Goal: Navigation & Orientation: Find specific page/section

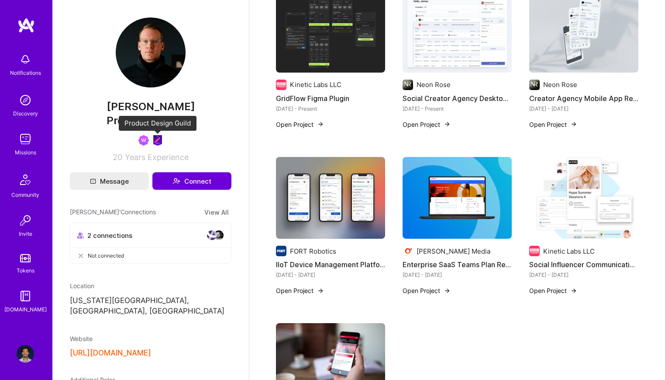
click at [158, 142] on img at bounding box center [157, 140] width 10 height 10
click at [141, 142] on img at bounding box center [143, 140] width 10 height 10
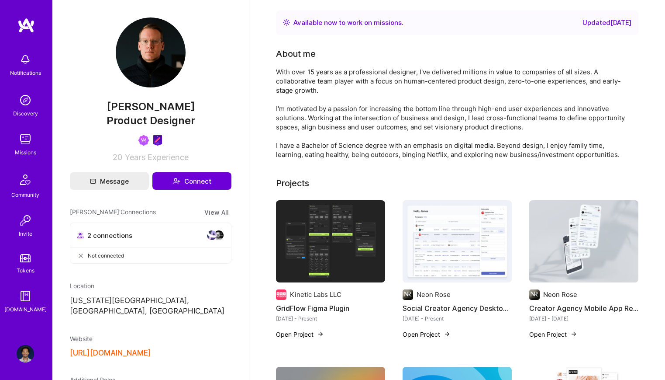
click at [24, 349] on img at bounding box center [25, 353] width 17 height 17
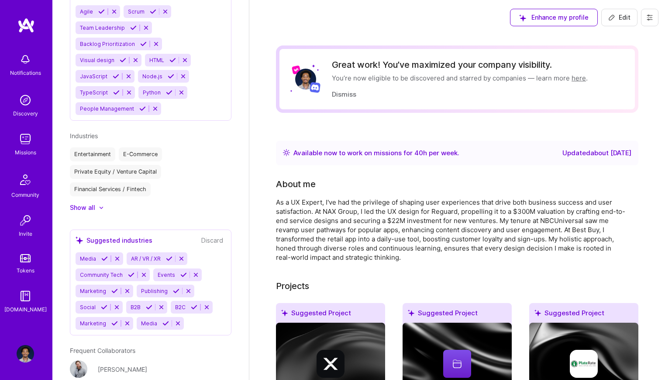
scroll to position [965, 0]
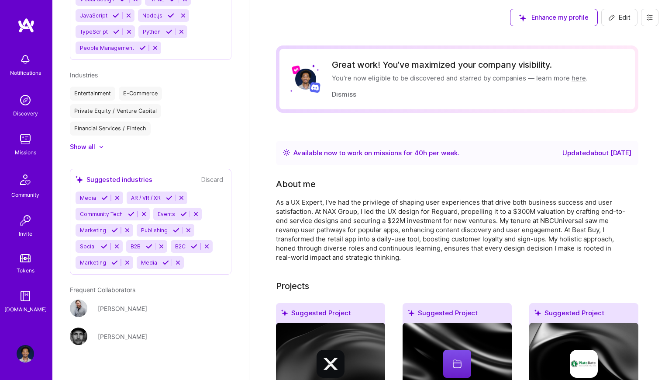
click at [105, 304] on div "[PERSON_NAME]" at bounding box center [122, 308] width 49 height 9
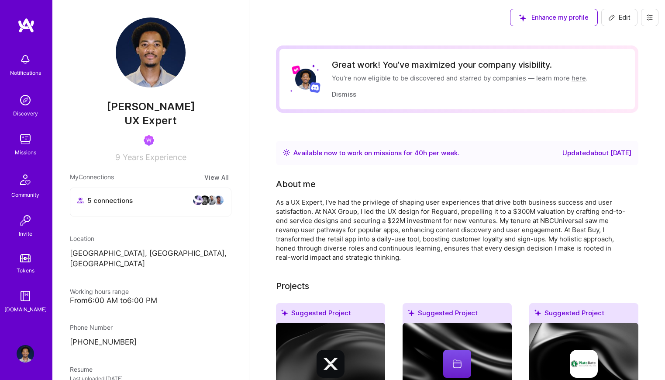
click at [622, 17] on span "Edit" at bounding box center [620, 17] width 22 height 9
select select "US"
select select "Right Now"
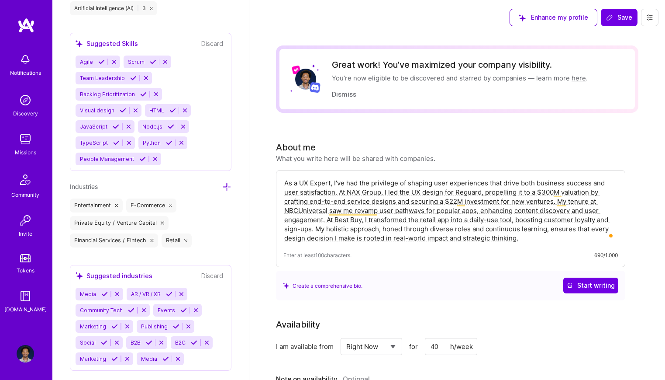
scroll to position [1449, 0]
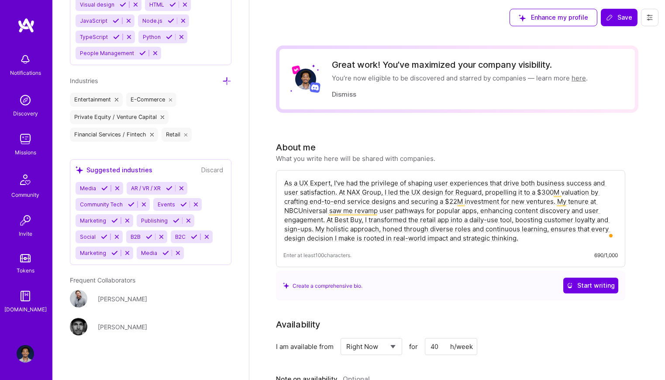
click at [110, 300] on div "[PERSON_NAME]" at bounding box center [122, 298] width 49 height 9
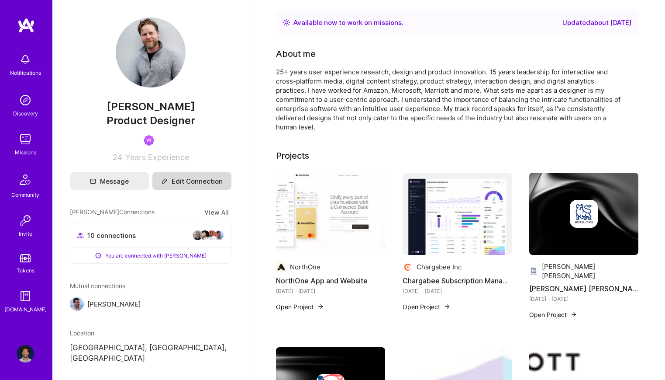
click at [194, 187] on button "Edit Connection" at bounding box center [191, 180] width 79 height 17
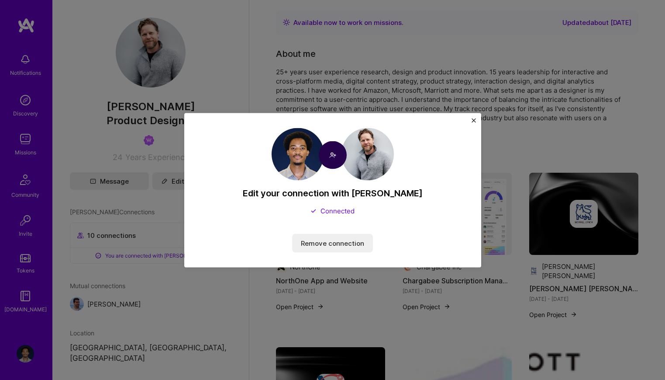
click at [474, 118] on img "Close" at bounding box center [474, 120] width 4 height 4
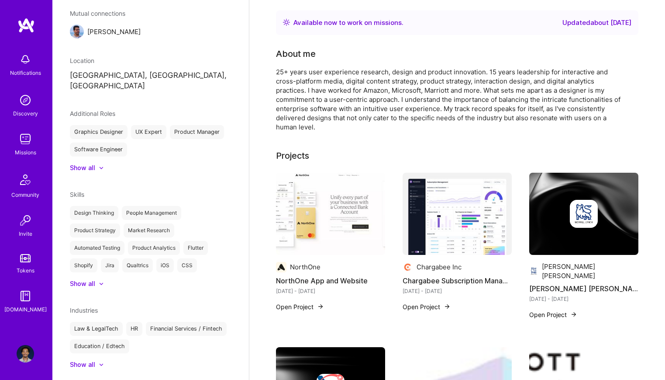
scroll to position [286, 0]
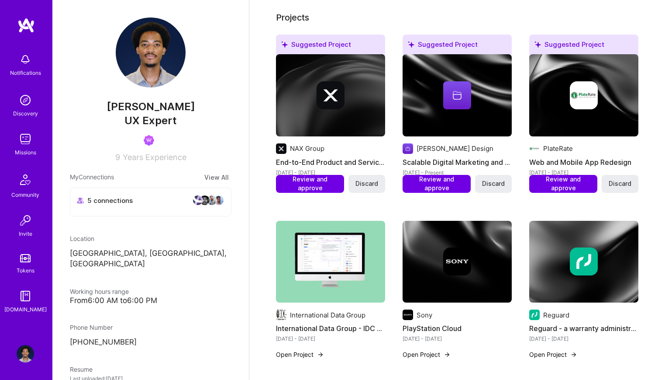
scroll to position [271, 0]
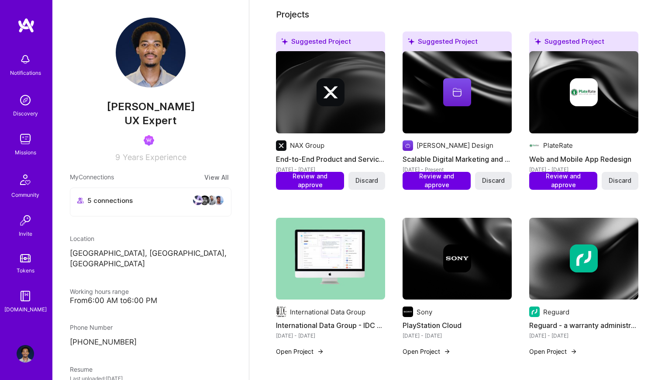
click at [315, 351] on button "Open Project" at bounding box center [300, 350] width 48 height 9
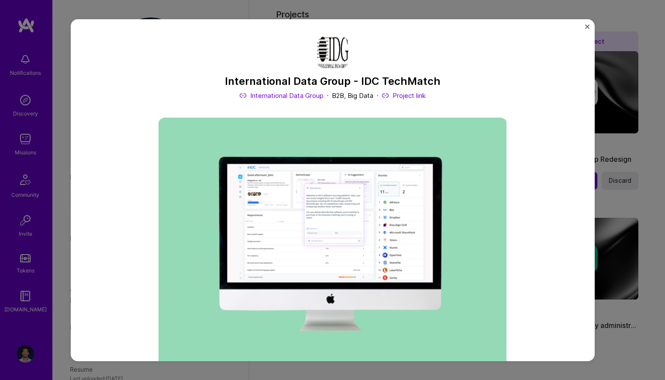
click at [587, 27] on img "Close" at bounding box center [587, 26] width 4 height 4
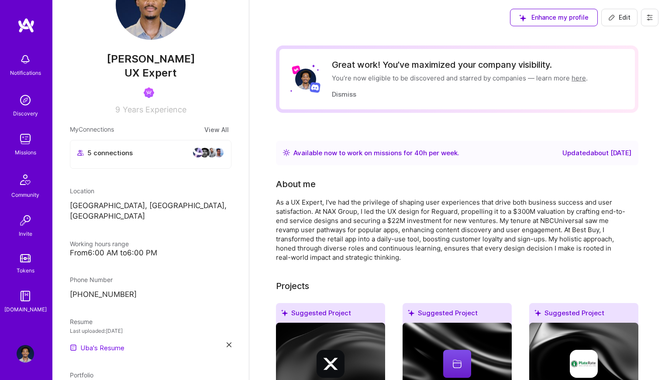
click at [653, 13] on button at bounding box center [649, 17] width 17 height 17
click at [632, 31] on button "Settings" at bounding box center [626, 37] width 66 height 22
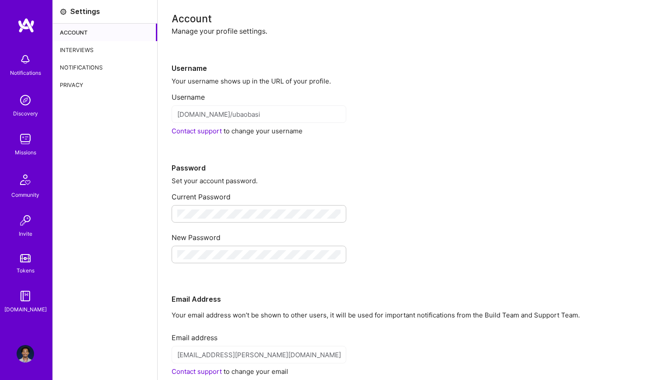
click at [83, 50] on div "Interviews" at bounding box center [105, 49] width 104 height 17
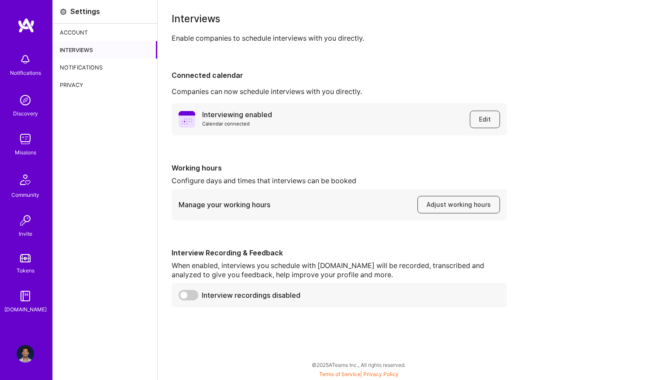
click at [86, 63] on div "Notifications" at bounding box center [105, 67] width 104 height 17
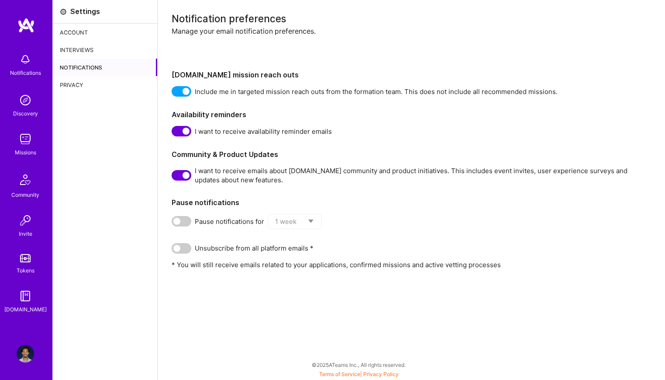
click at [80, 83] on div "Privacy" at bounding box center [105, 84] width 104 height 17
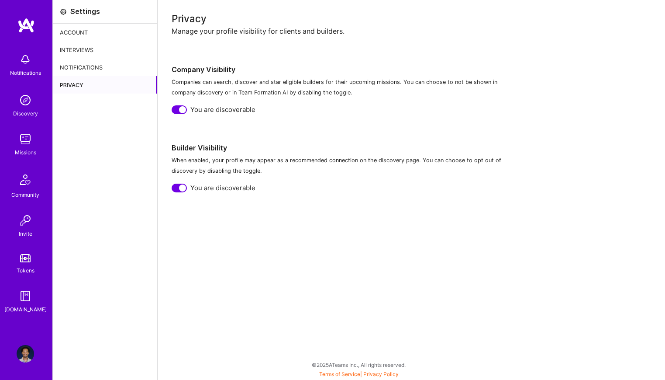
click at [86, 69] on div "Notifications" at bounding box center [105, 67] width 104 height 17
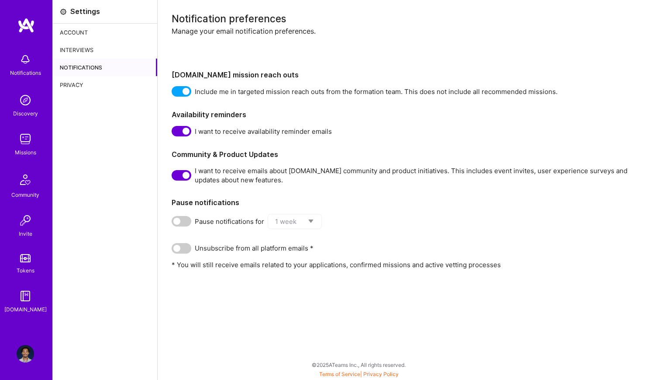
click at [83, 81] on div "Privacy" at bounding box center [105, 84] width 104 height 17
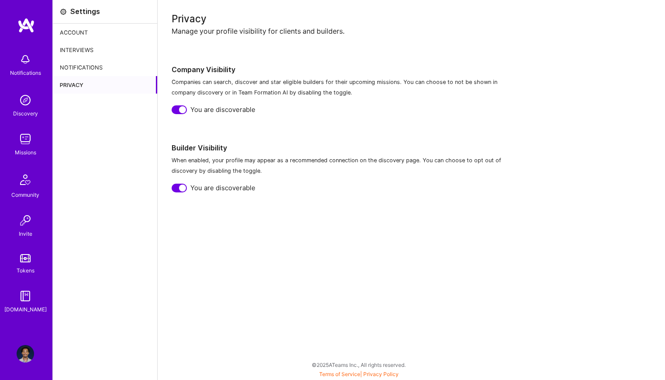
click at [79, 53] on div "Interviews" at bounding box center [105, 49] width 104 height 17
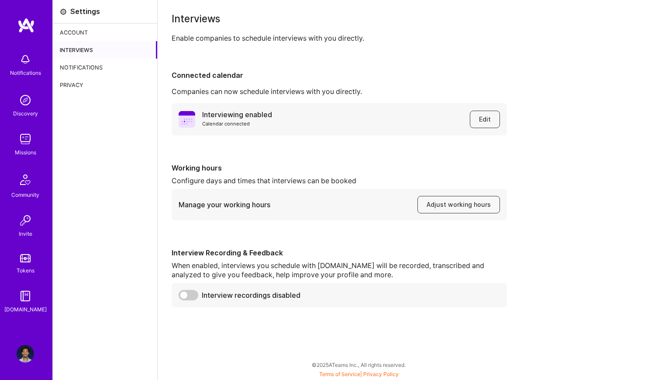
click at [76, 31] on div "Account" at bounding box center [105, 32] width 104 height 17
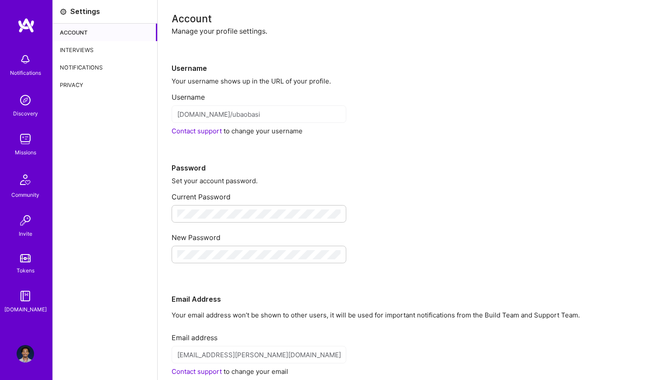
click at [26, 295] on img at bounding box center [25, 295] width 17 height 17
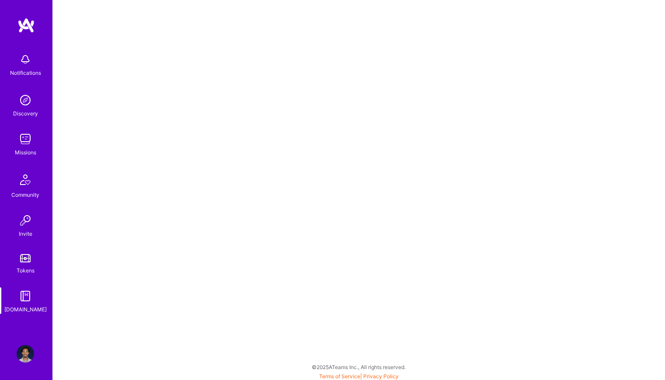
click at [24, 276] on div "Notifications Discovery Missions Community Invite Tokens [DOMAIN_NAME]" at bounding box center [26, 181] width 52 height 265
click at [29, 259] on img at bounding box center [25, 258] width 10 height 8
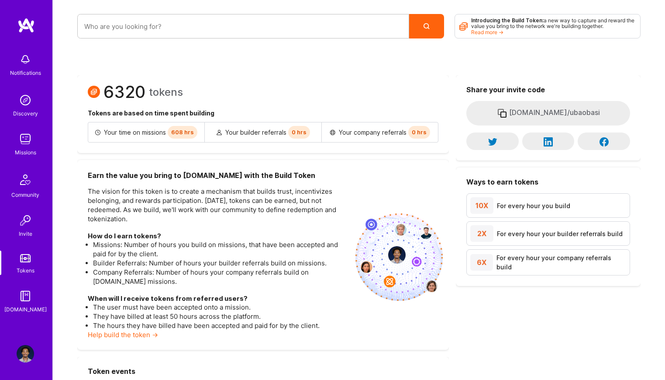
click at [25, 226] on img at bounding box center [25, 219] width 17 height 17
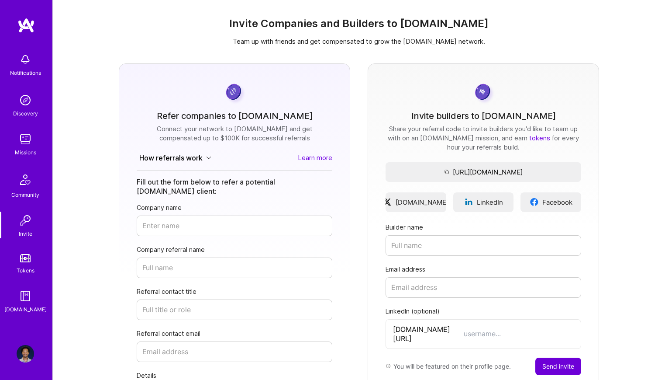
click at [23, 197] on div "Community" at bounding box center [25, 194] width 28 height 9
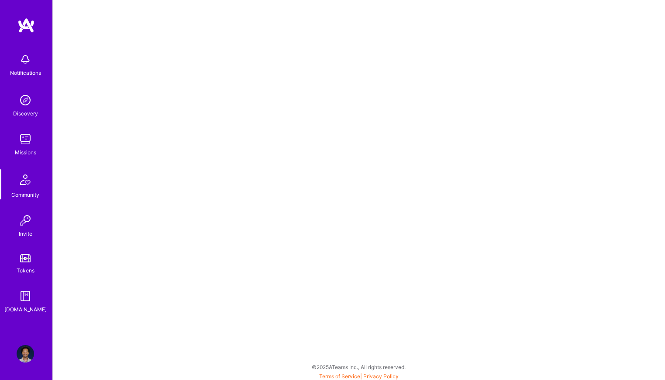
click at [33, 150] on div "Missions" at bounding box center [25, 152] width 21 height 9
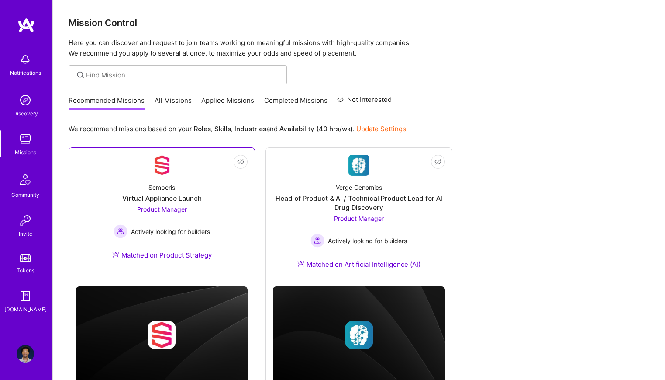
scroll to position [34, 0]
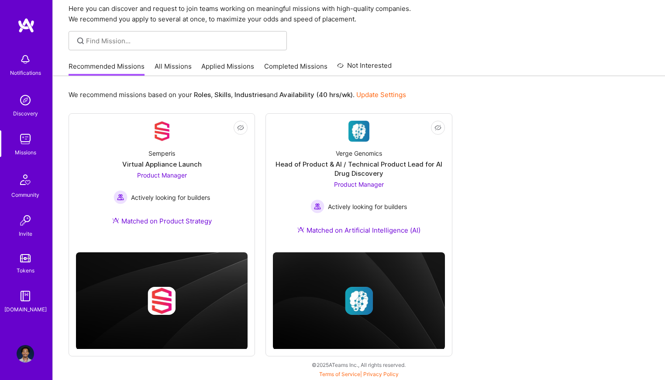
click at [15, 104] on link "Discovery" at bounding box center [25, 104] width 54 height 27
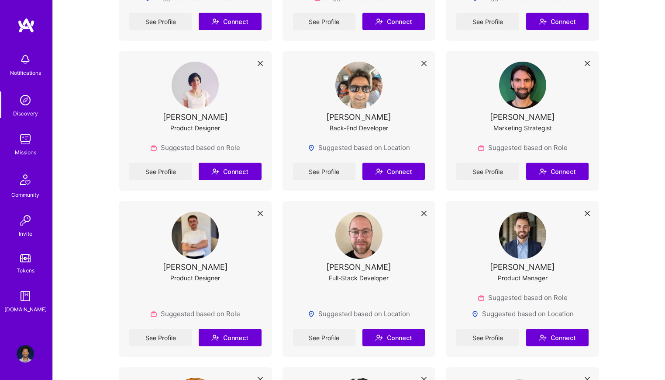
scroll to position [467, 0]
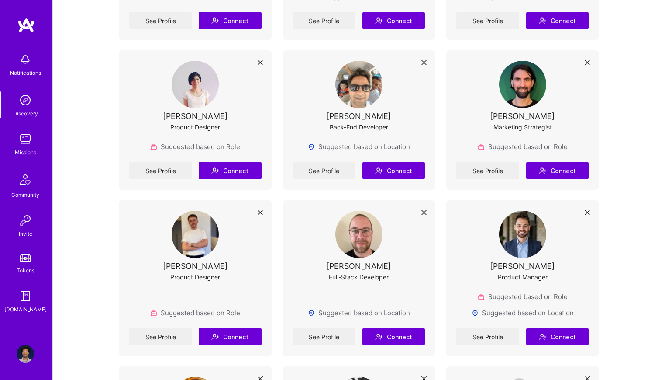
click at [26, 61] on img at bounding box center [25, 59] width 17 height 17
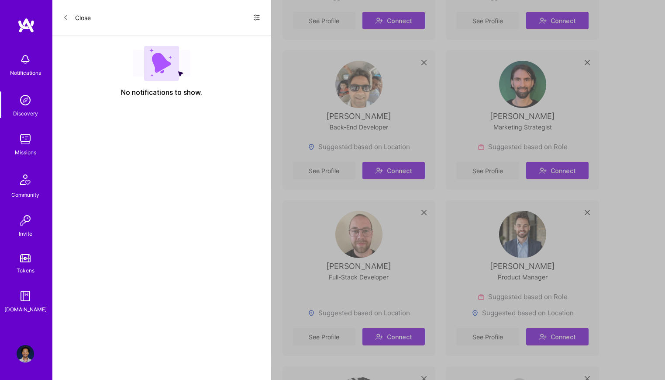
click at [64, 18] on icon at bounding box center [65, 17] width 5 height 5
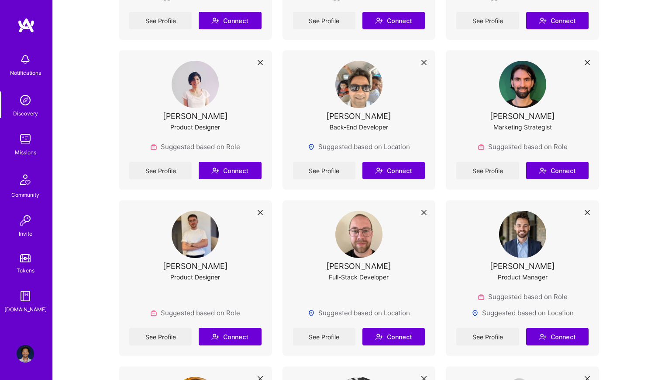
click at [27, 147] on img at bounding box center [25, 138] width 17 height 17
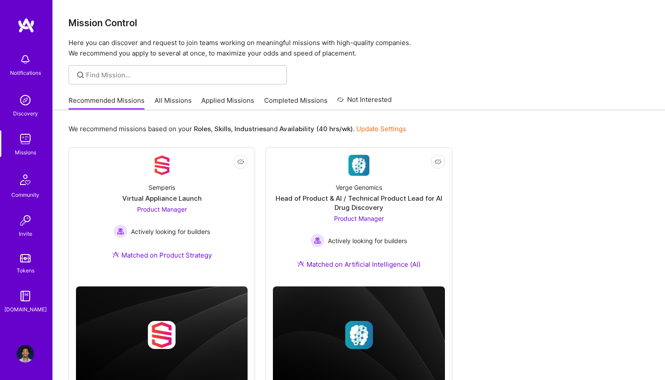
click at [184, 98] on link "All Missions" at bounding box center [173, 103] width 37 height 14
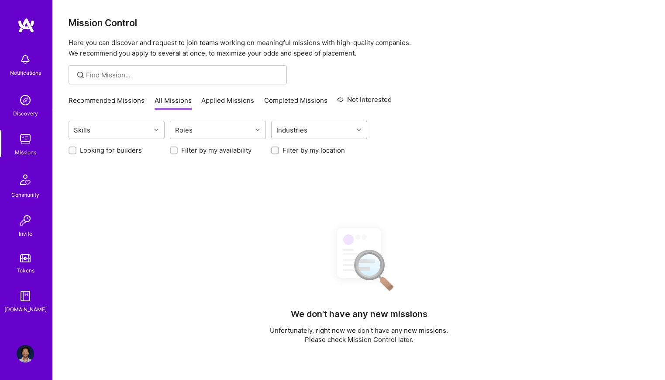
click at [225, 99] on link "Applied Missions" at bounding box center [227, 103] width 53 height 14
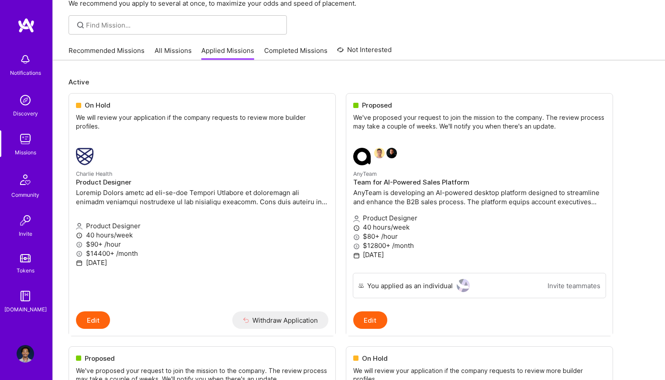
scroll to position [52, 0]
